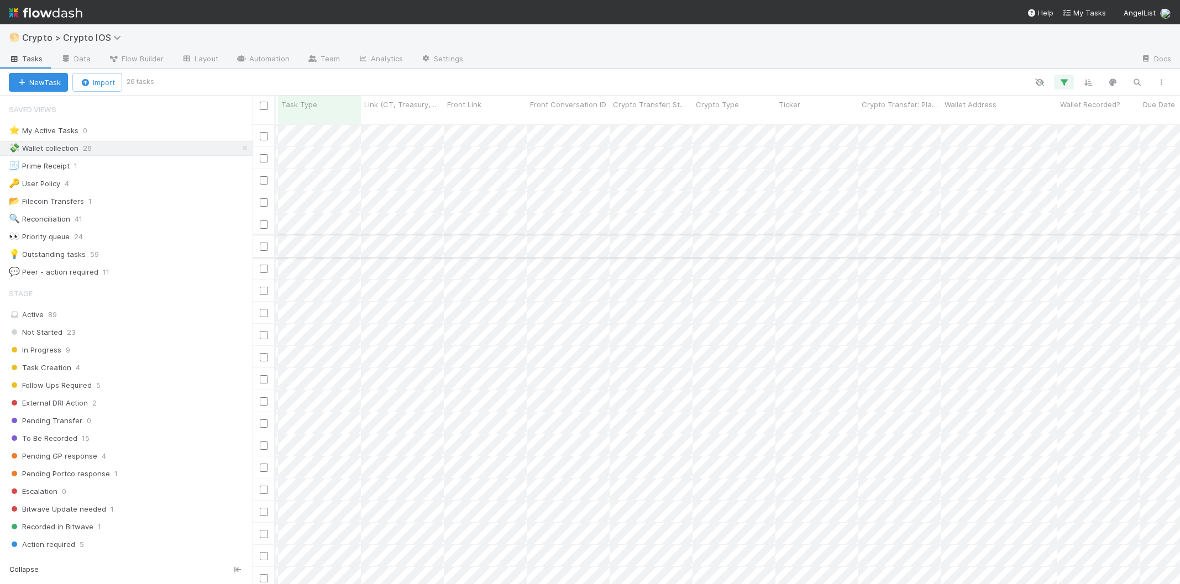
scroll to position [0, 420]
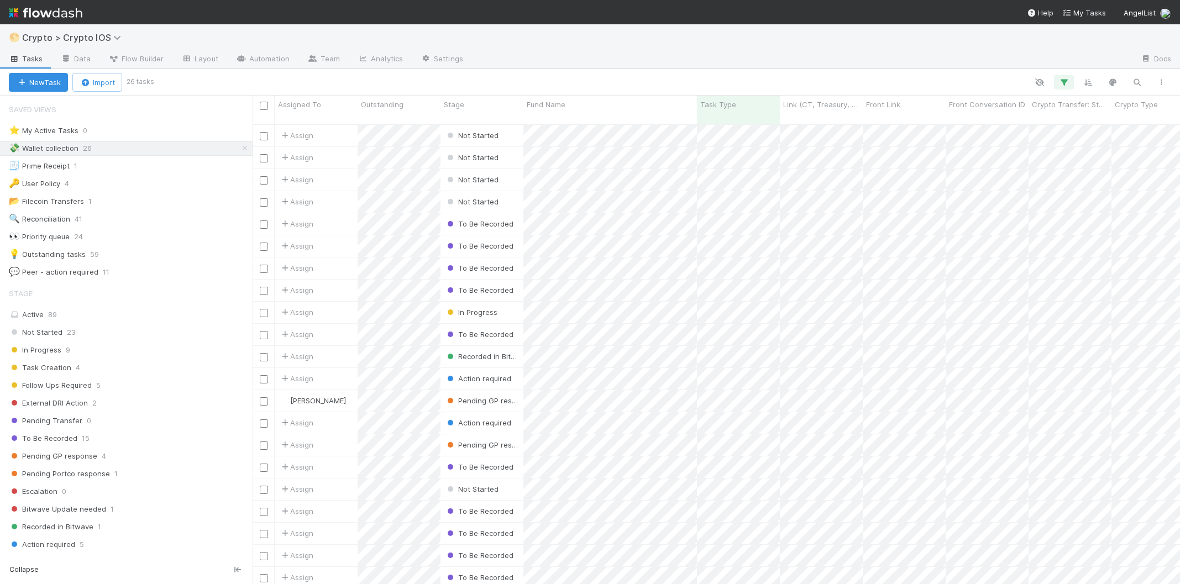
click at [71, 17] on img at bounding box center [46, 12] width 74 height 19
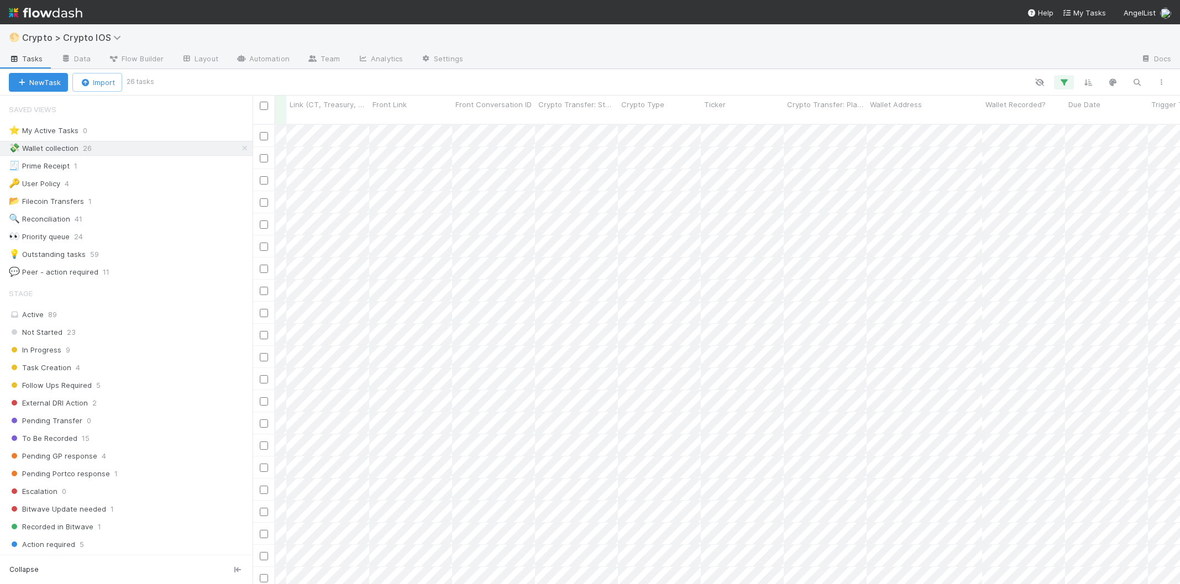
scroll to position [0, 495]
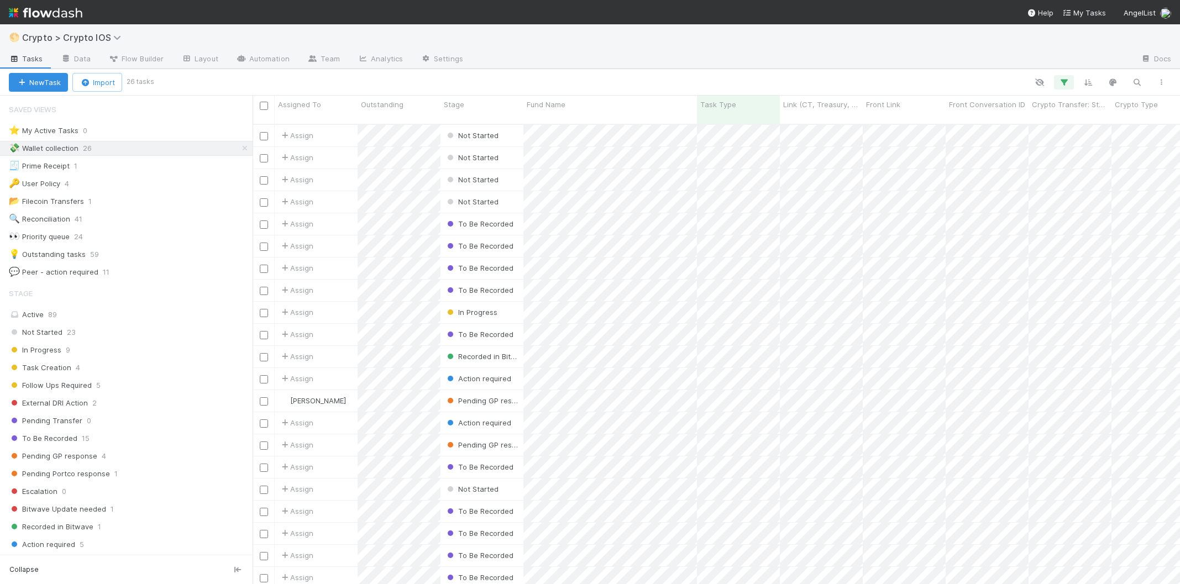
click at [77, 16] on img at bounding box center [46, 12] width 74 height 19
